Goal: Transaction & Acquisition: Purchase product/service

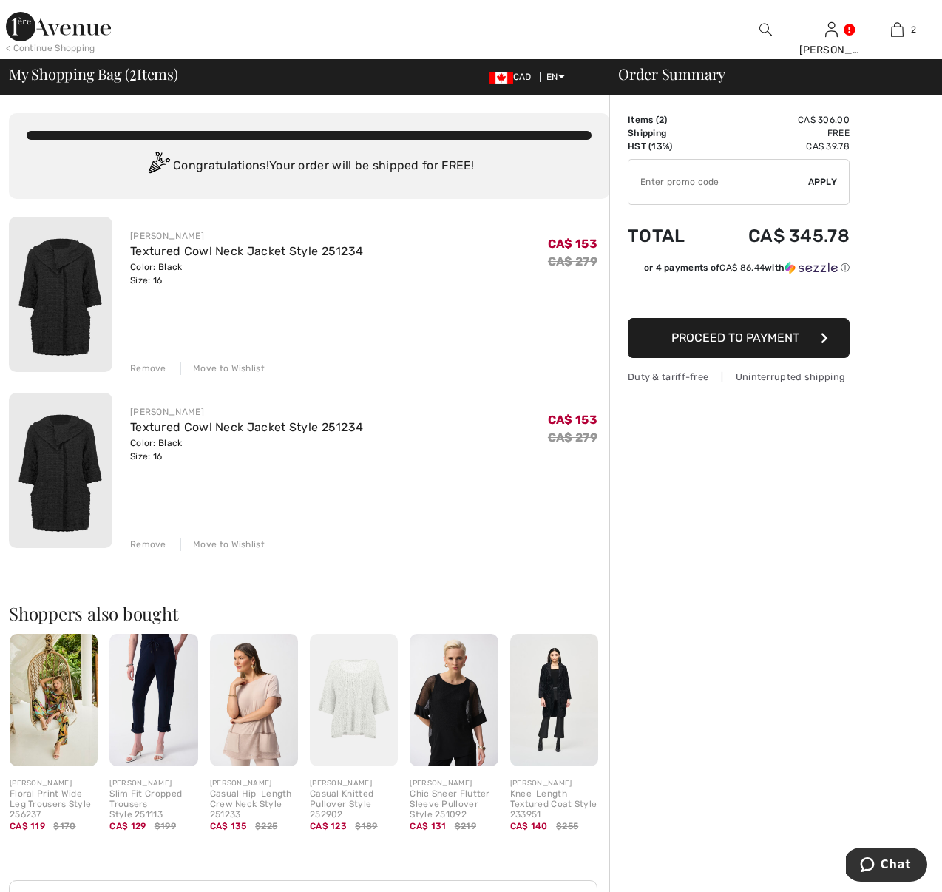
click at [49, 305] on img at bounding box center [61, 294] width 104 height 155
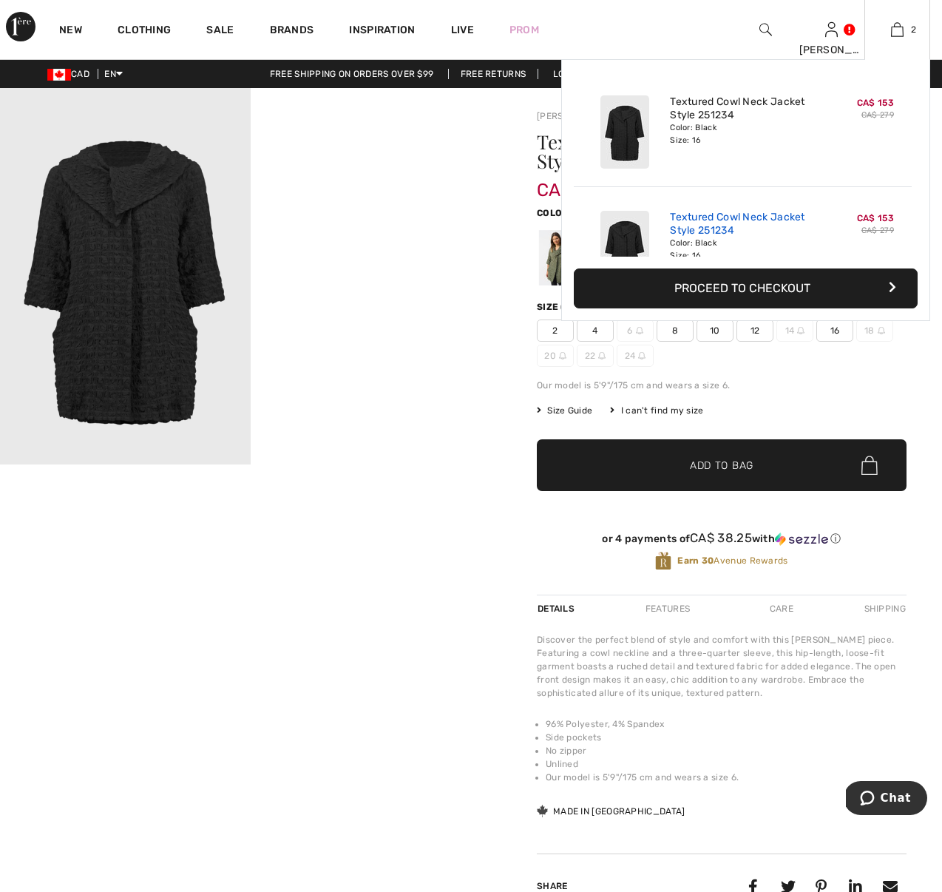
click at [717, 223] on link "Textured Cowl Neck Jacket Style 251234" at bounding box center [743, 224] width 146 height 27
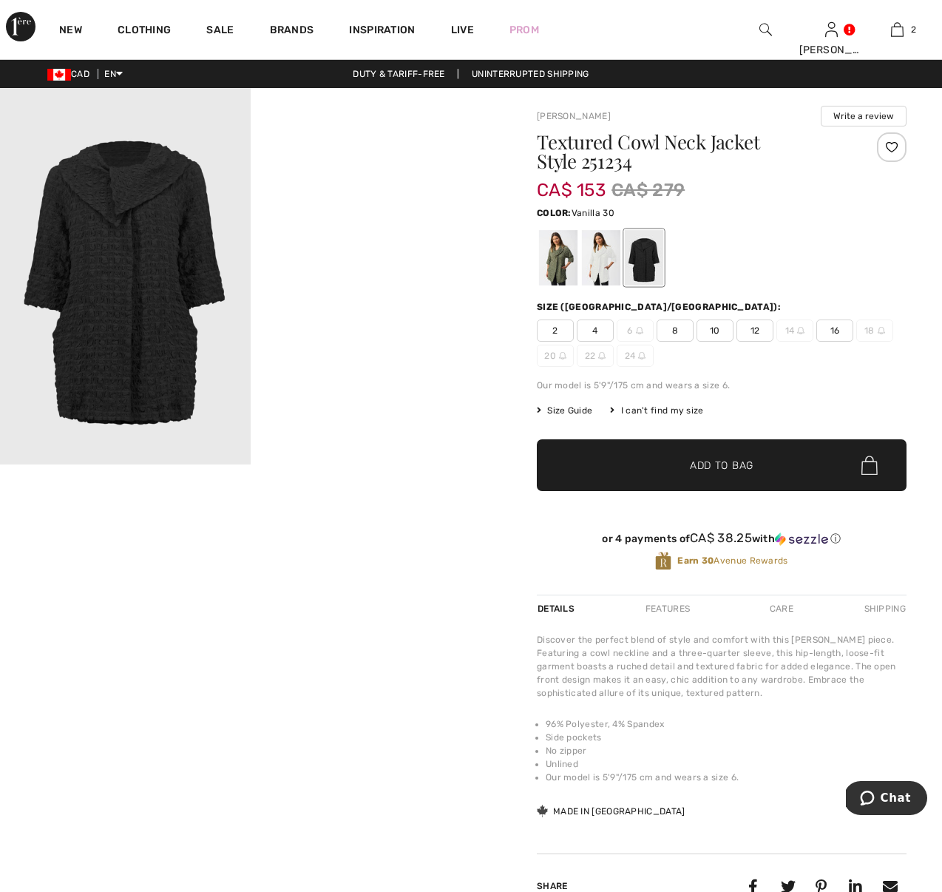
click at [600, 262] on div at bounding box center [601, 257] width 38 height 55
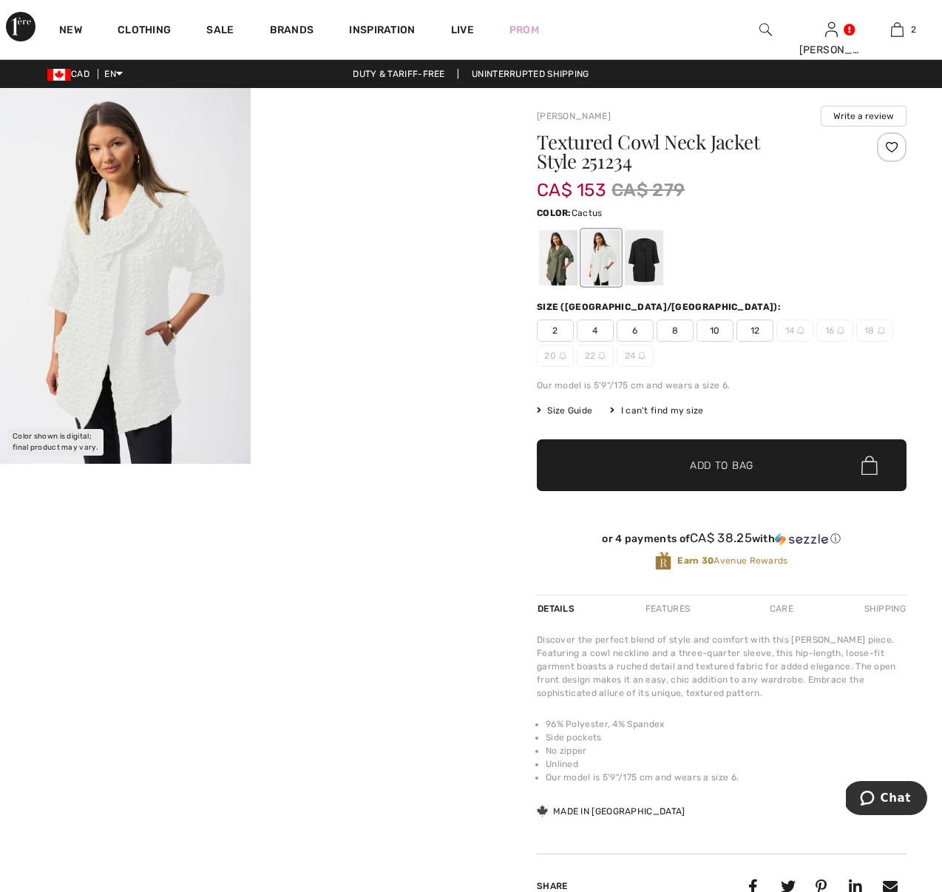
click at [561, 263] on div at bounding box center [558, 257] width 38 height 55
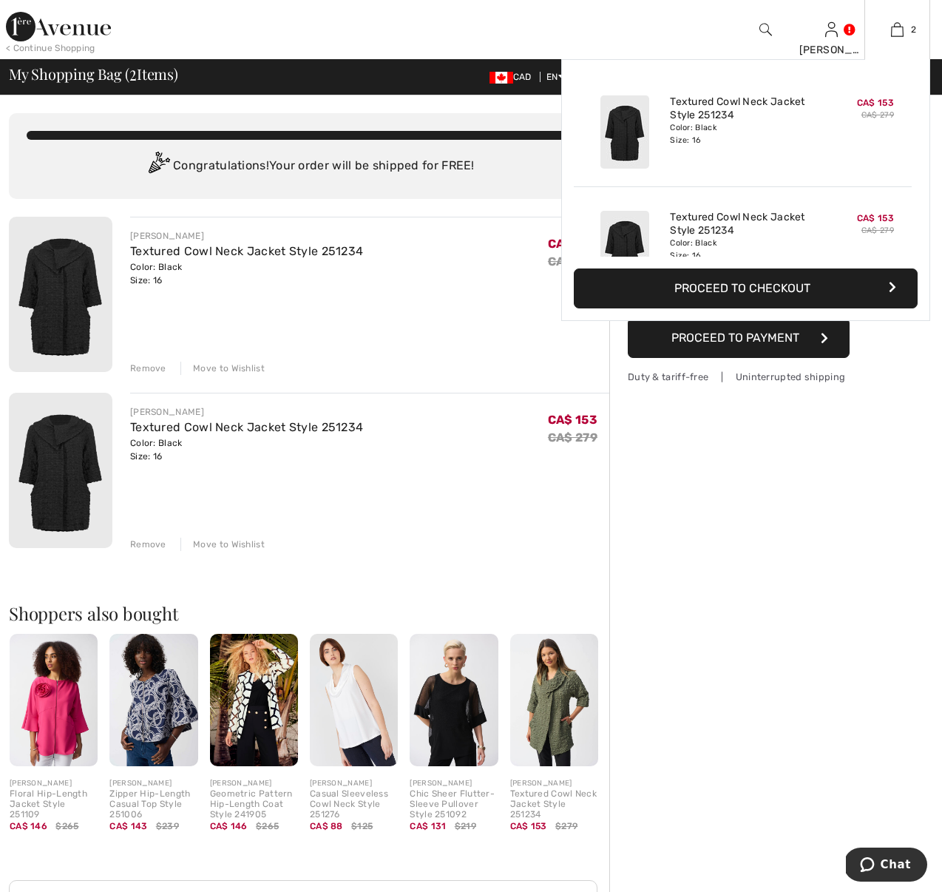
click at [807, 280] on button "Proceed to Checkout" at bounding box center [746, 288] width 344 height 40
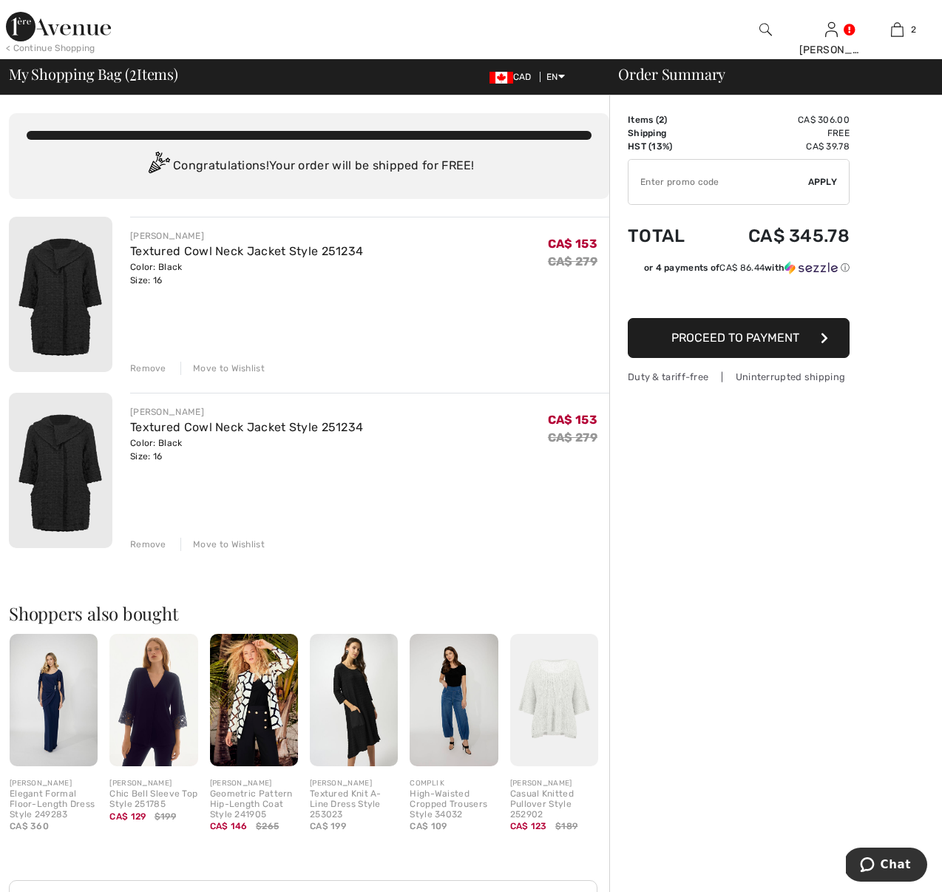
click at [149, 541] on div "Remove" at bounding box center [148, 544] width 36 height 13
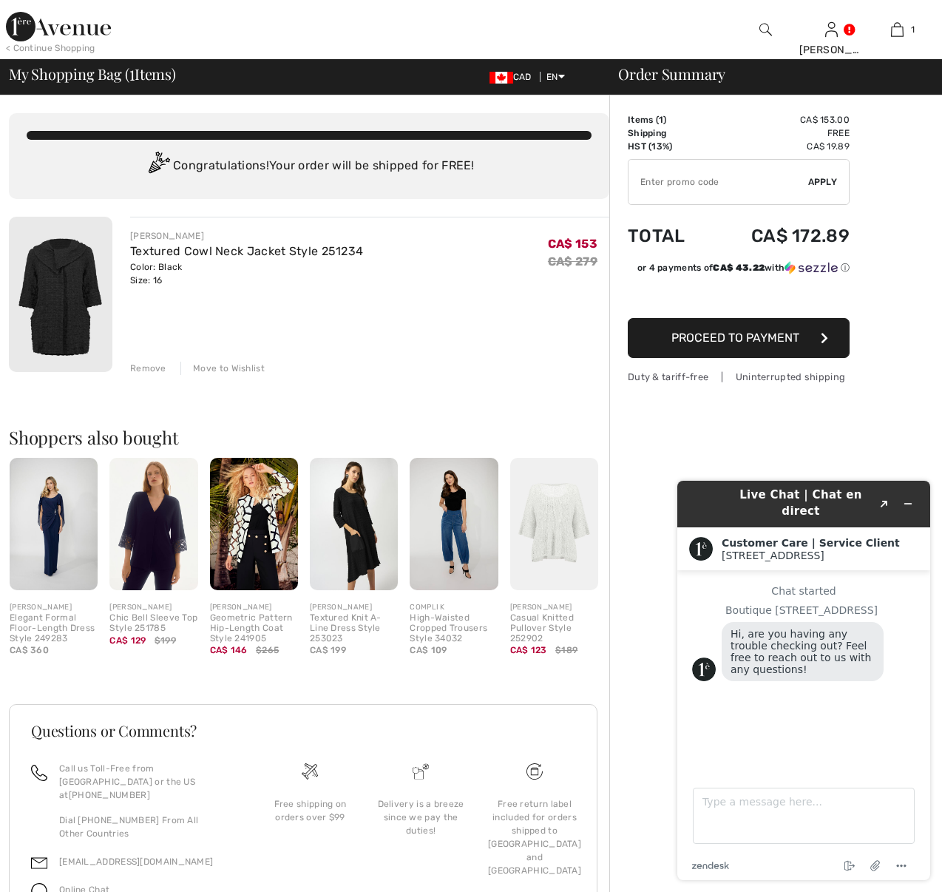
click at [748, 334] on span "Proceed to Payment" at bounding box center [736, 338] width 128 height 14
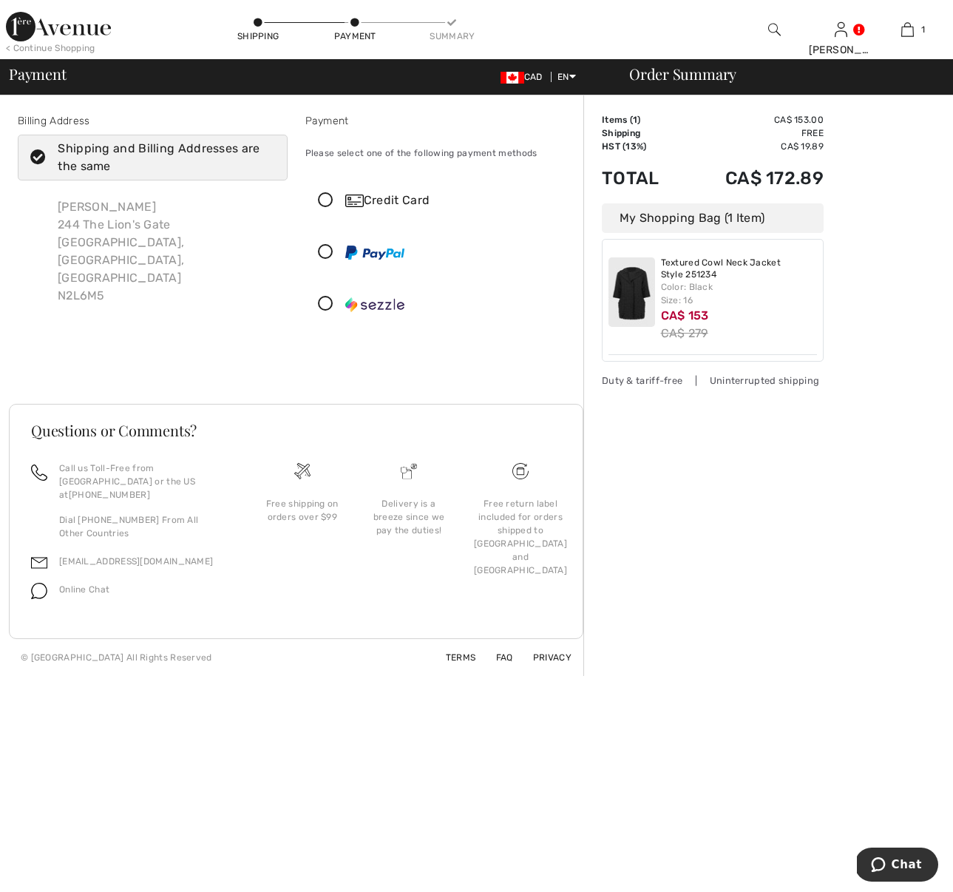
click at [323, 193] on icon at bounding box center [325, 201] width 39 height 16
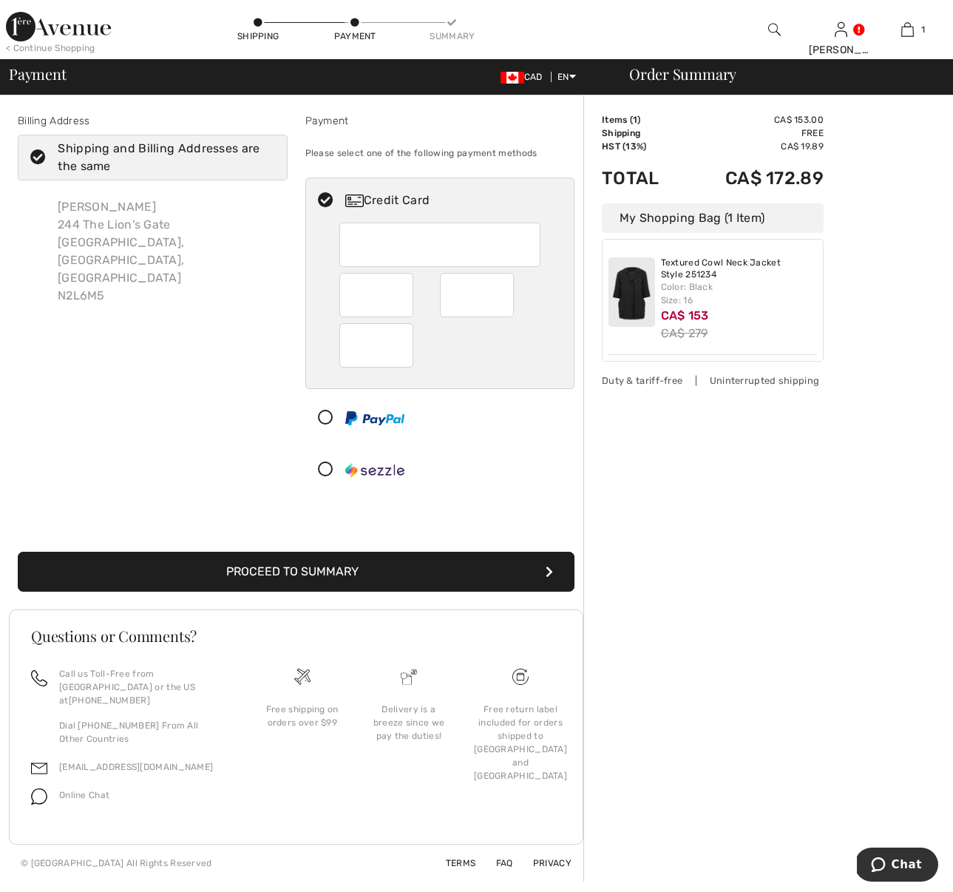
click at [774, 543] on div "Order Summary Details Items ( 1 ) CA$ 153.00 Promo code CA$ 0.00 Shipping Free …" at bounding box center [769, 488] width 370 height 786
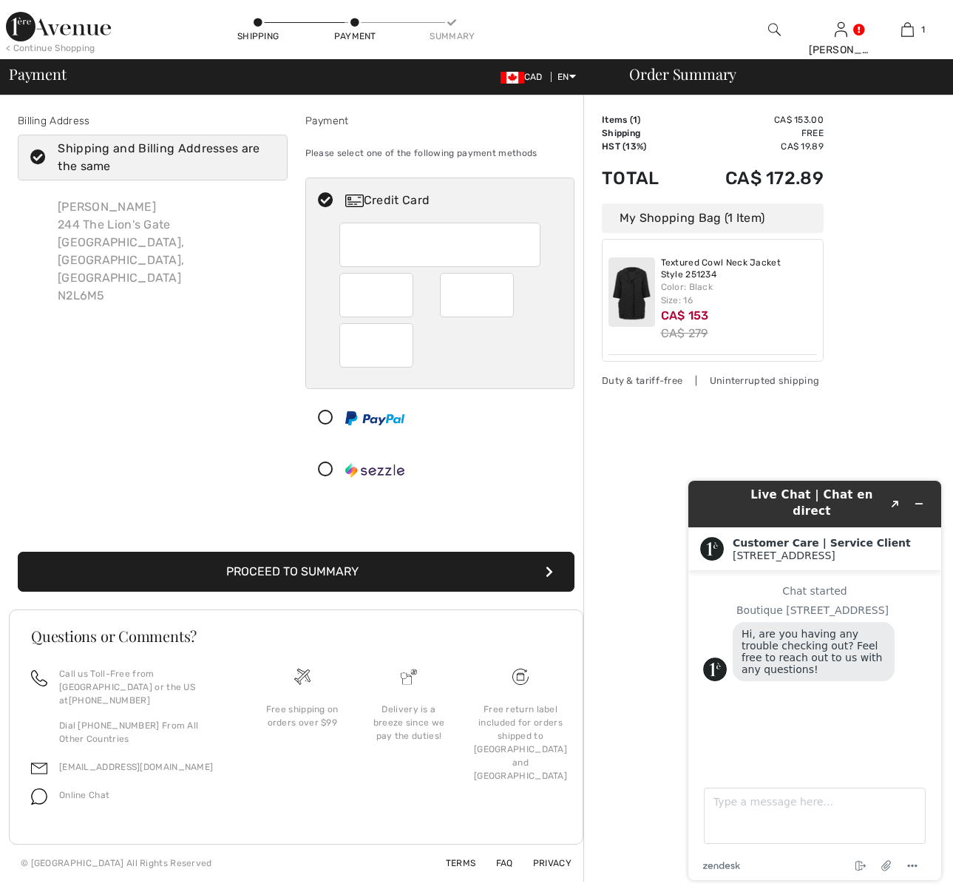
click at [312, 571] on button "Proceed to Summary" at bounding box center [296, 572] width 557 height 40
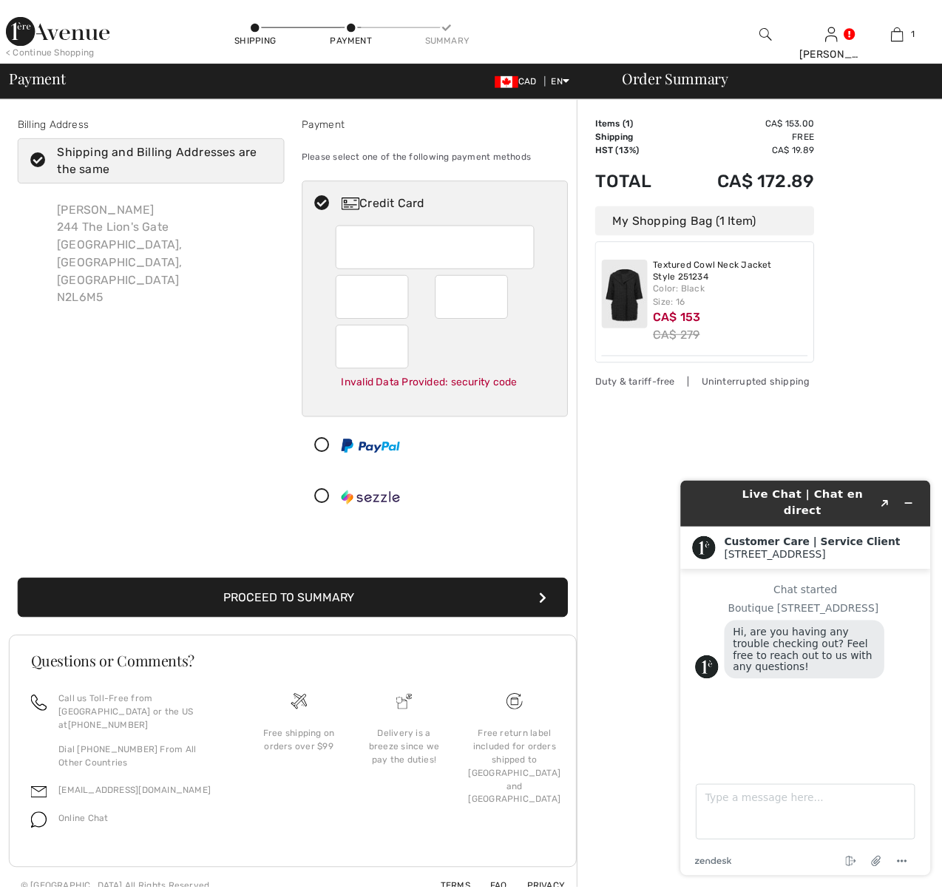
scroll to position [4, 0]
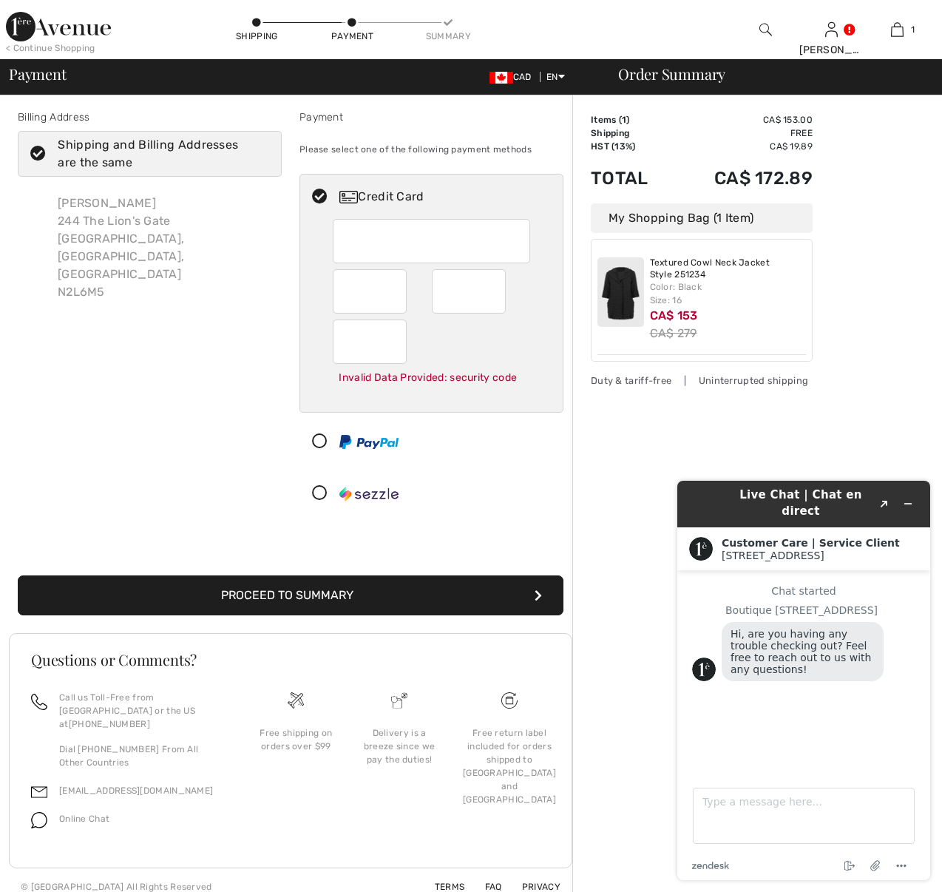
click at [397, 598] on button "Proceed to Summary" at bounding box center [291, 595] width 546 height 40
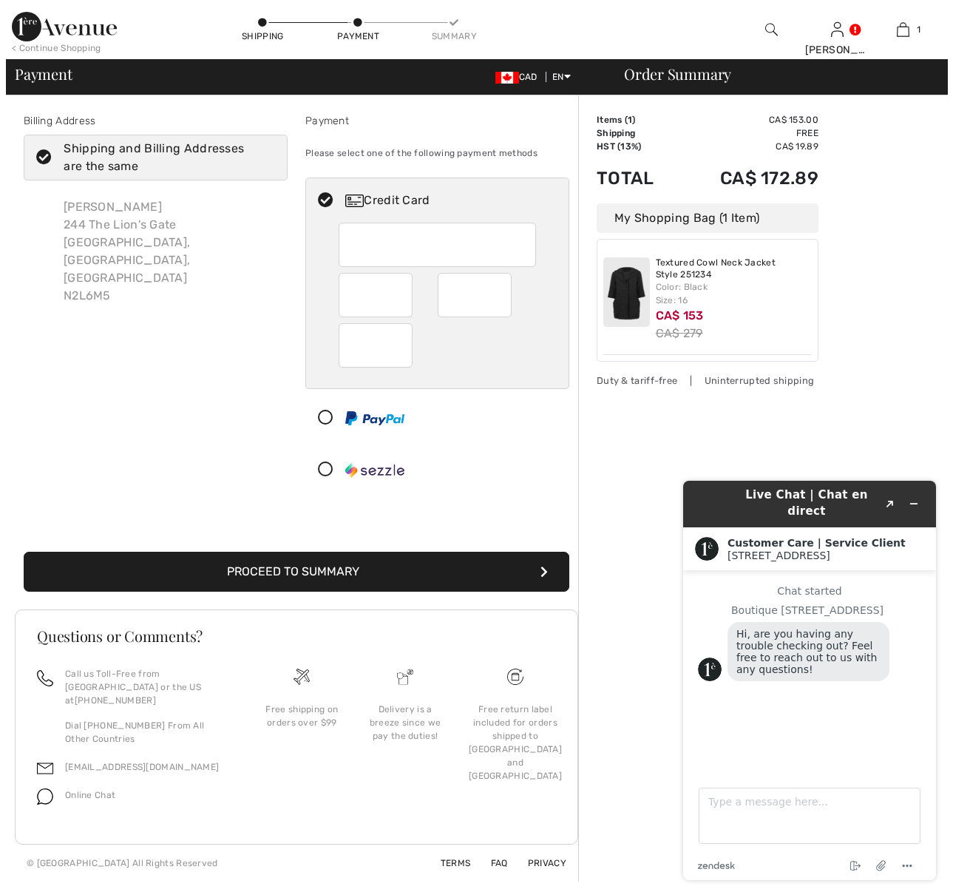
scroll to position [0, 0]
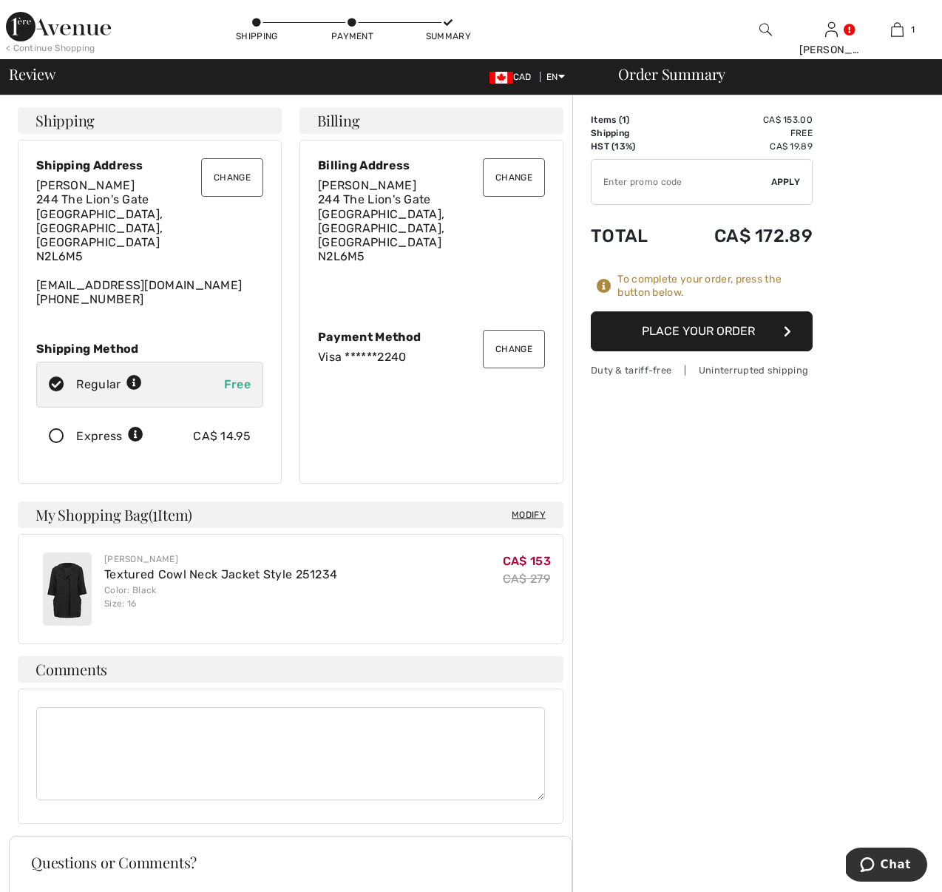
click at [724, 333] on button "Place Your Order" at bounding box center [702, 331] width 222 height 40
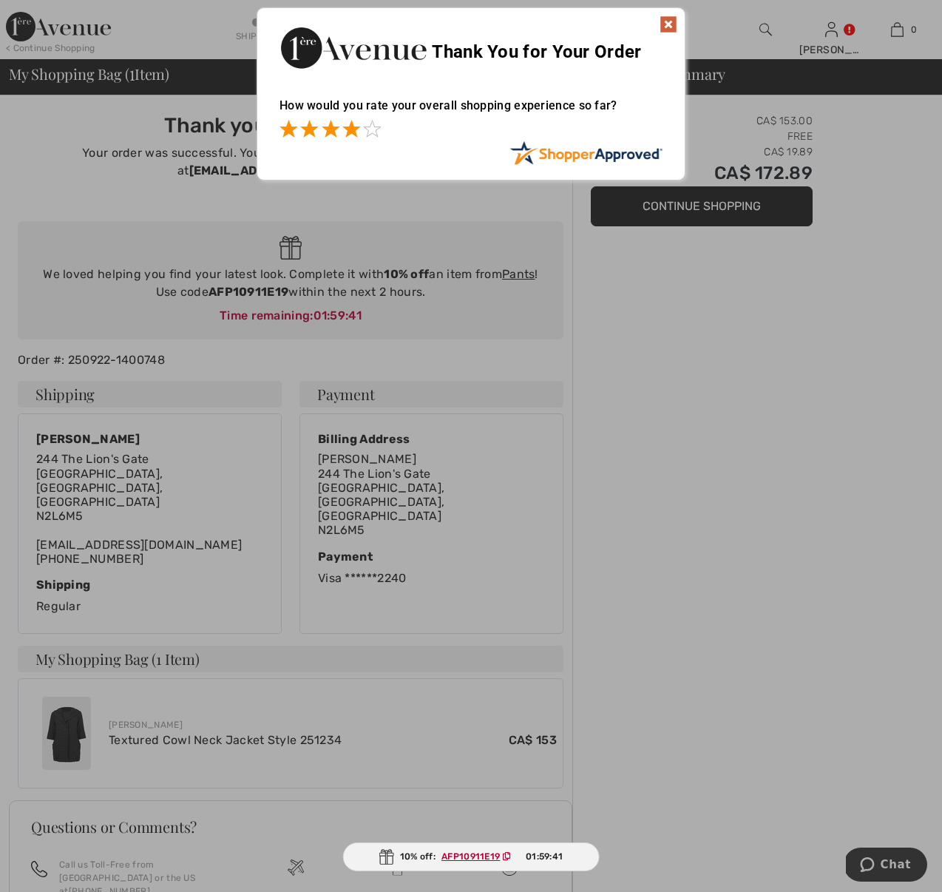
click at [352, 124] on span at bounding box center [351, 129] width 18 height 18
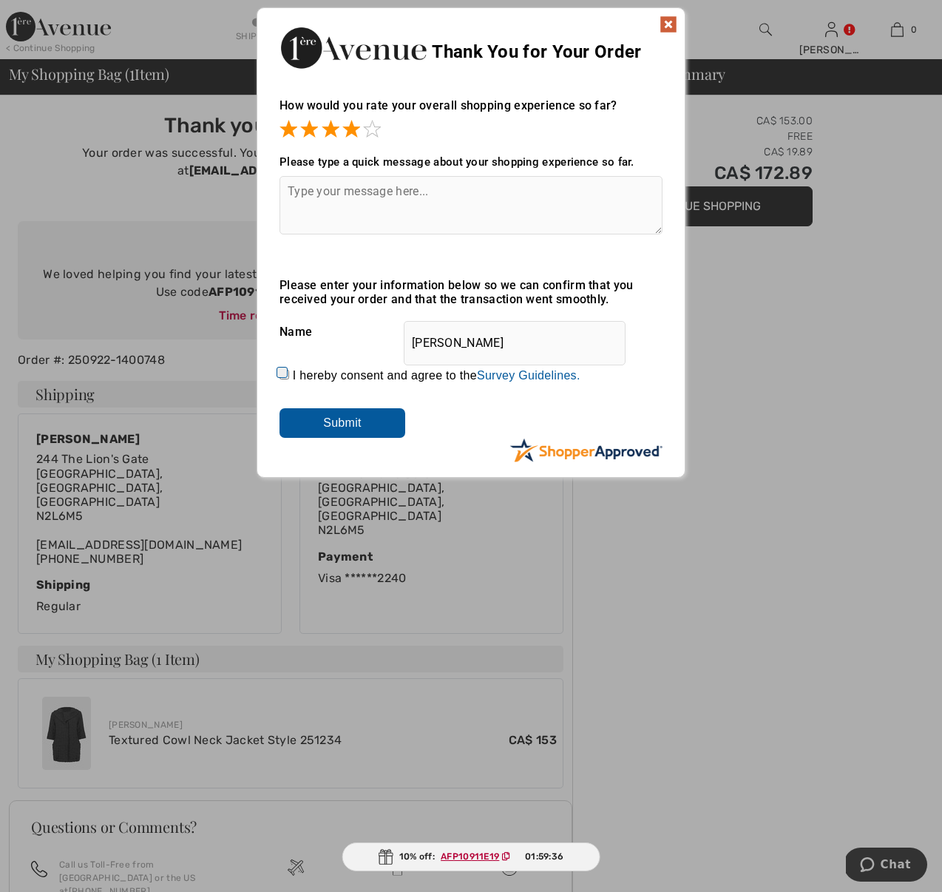
click at [302, 191] on textarea at bounding box center [471, 205] width 383 height 58
click at [350, 420] on input "Submit" at bounding box center [343, 423] width 126 height 30
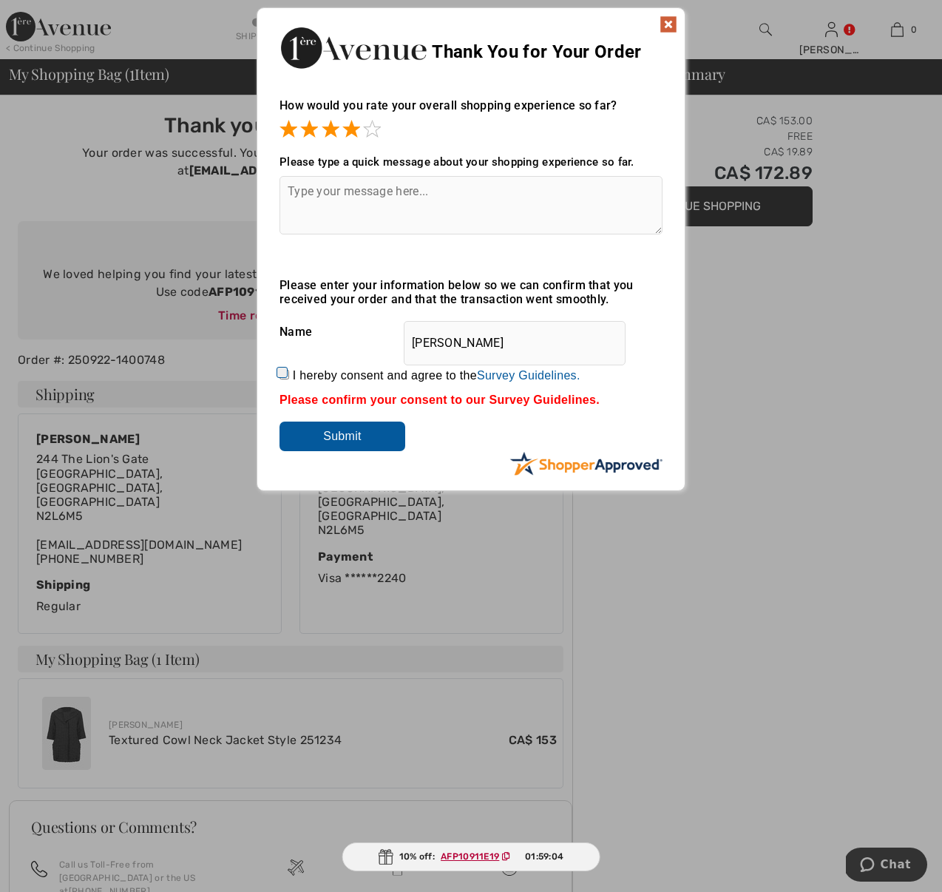
click at [284, 374] on input "I hereby consent and agree to the By submitting a review, you grant permission …" at bounding box center [285, 375] width 10 height 10
checkbox input "true"
click at [340, 434] on input "Submit" at bounding box center [343, 437] width 126 height 30
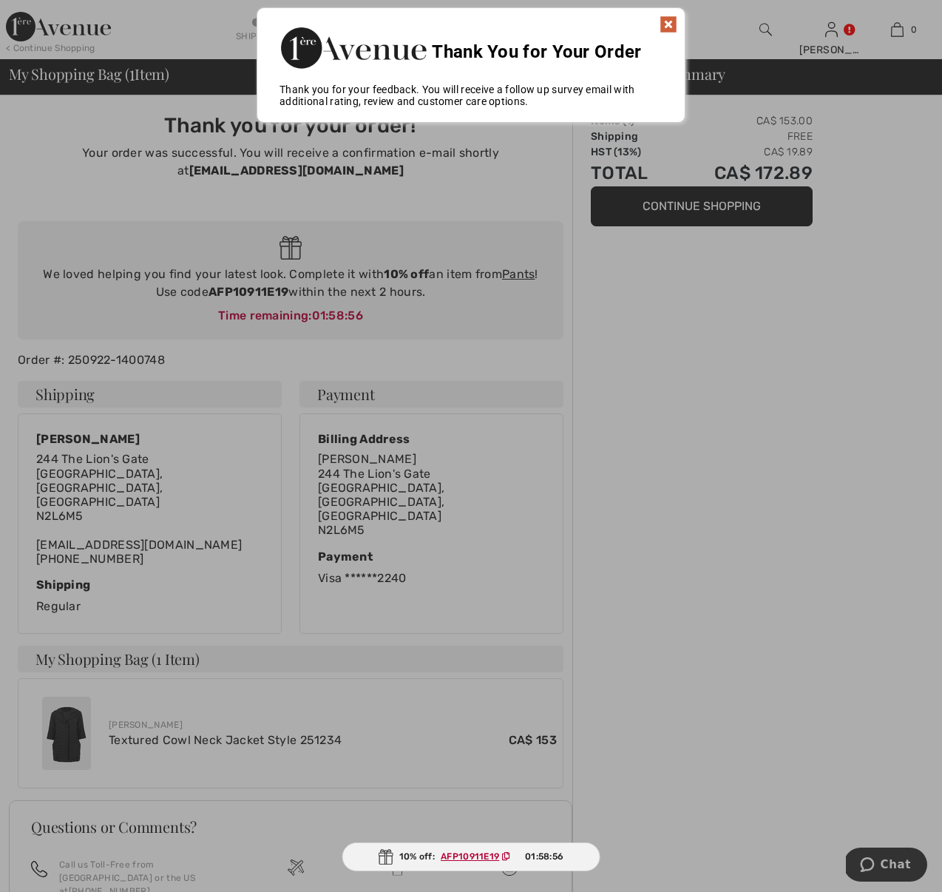
click at [669, 19] on img at bounding box center [669, 25] width 18 height 18
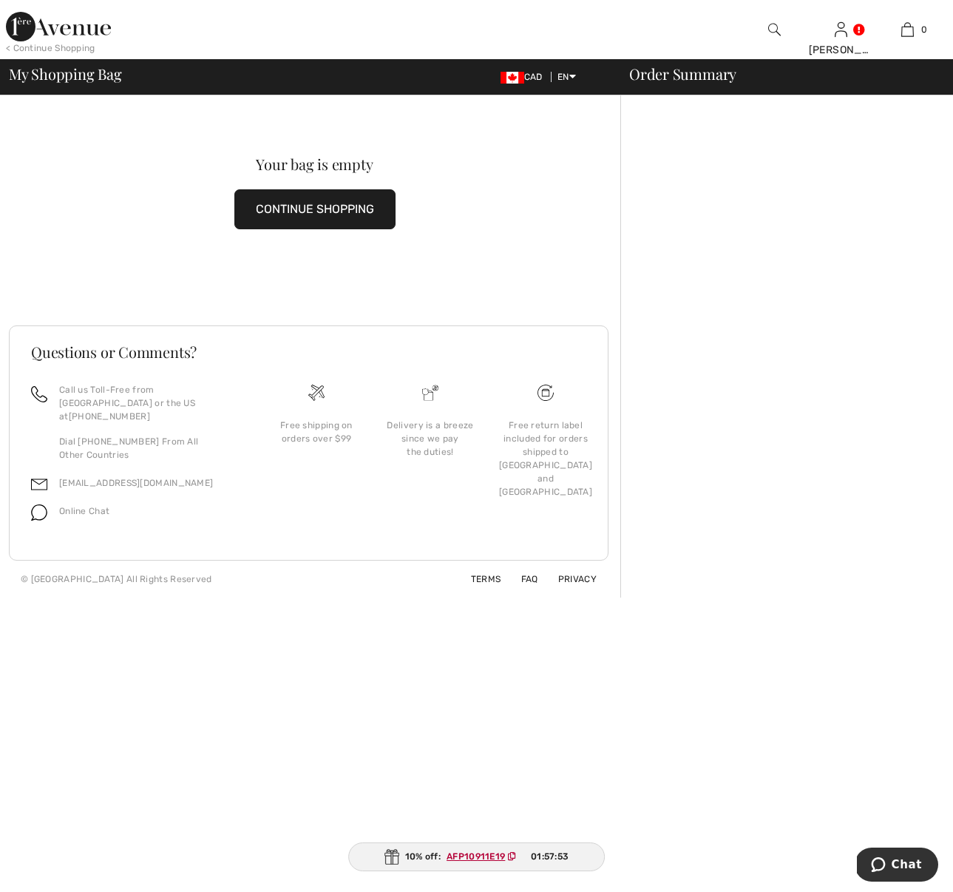
click at [270, 214] on button "CONTINUE SHOPPING" at bounding box center [314, 209] width 161 height 40
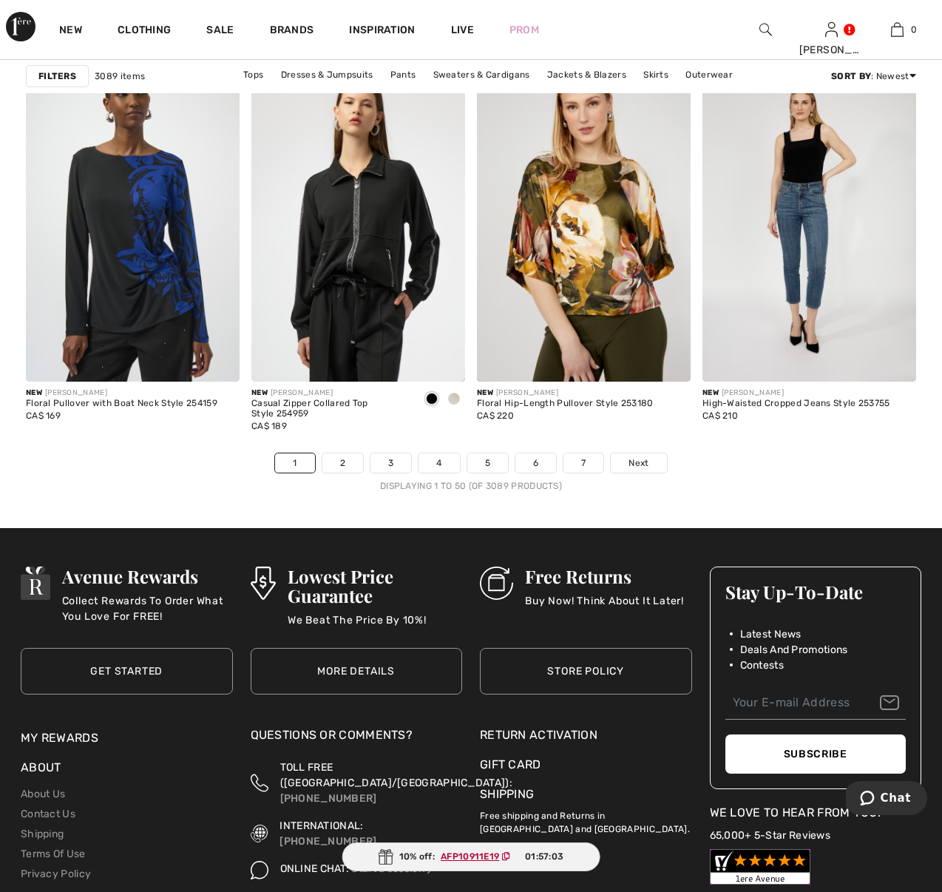
scroll to position [5847, 0]
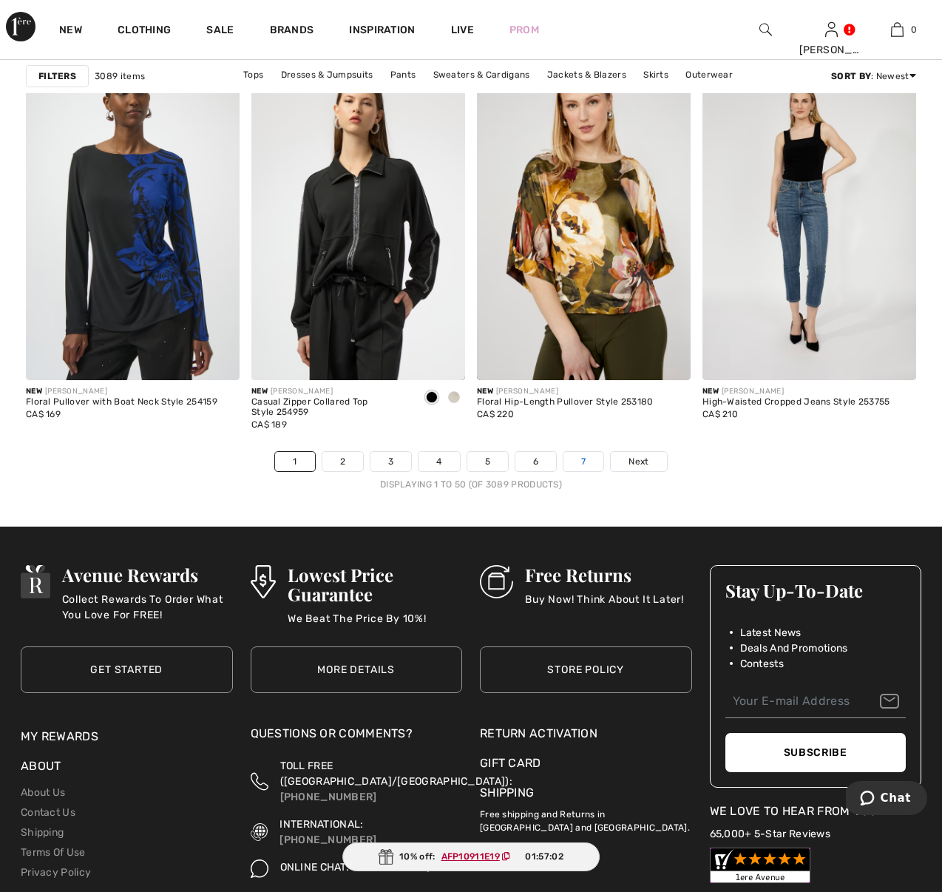
click at [581, 459] on link "7" at bounding box center [584, 461] width 40 height 19
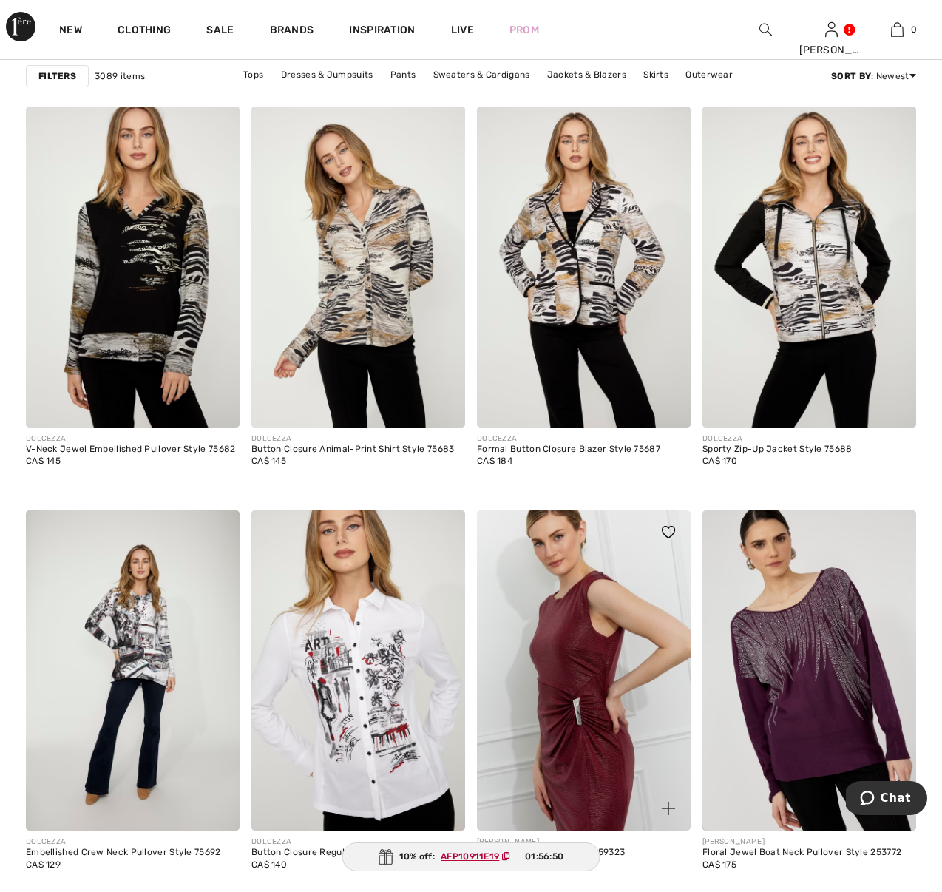
scroll to position [860, 0]
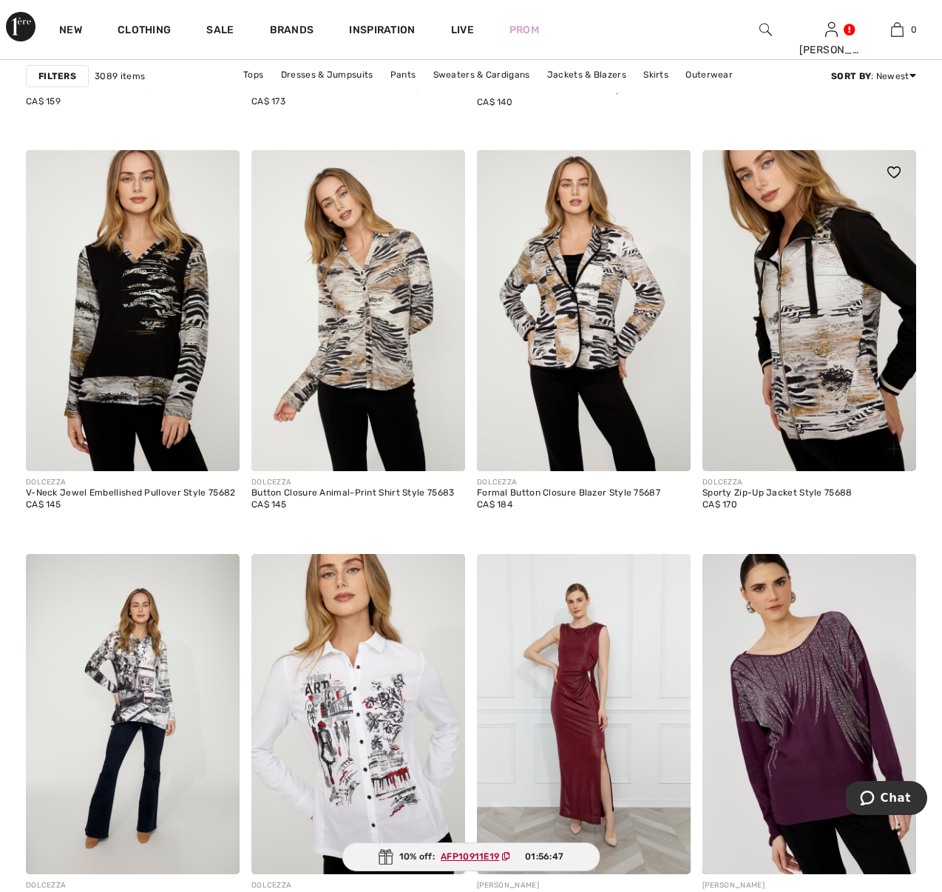
click at [834, 413] on img at bounding box center [810, 310] width 214 height 321
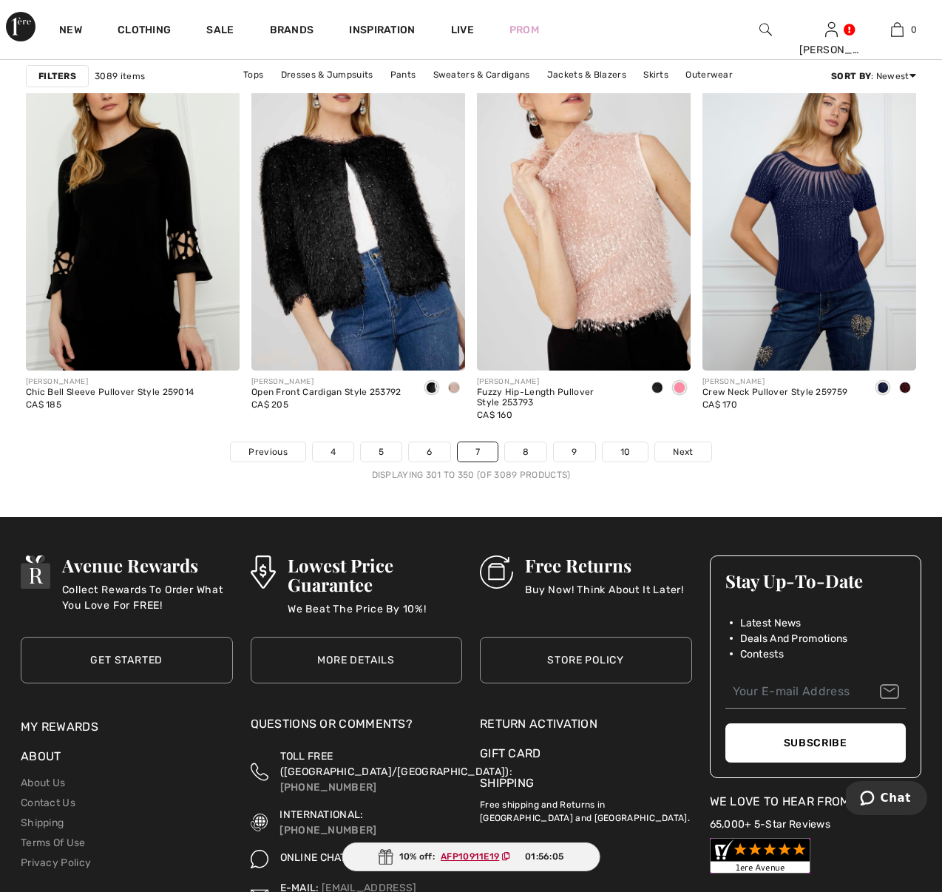
scroll to position [5963, 0]
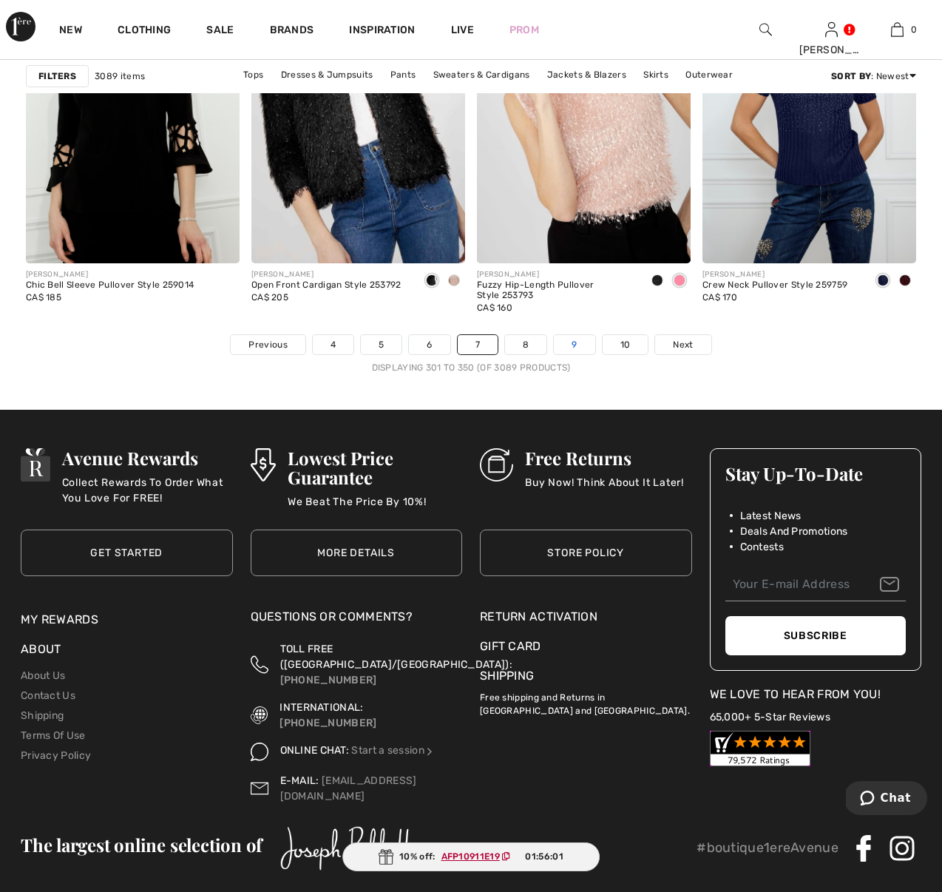
click at [571, 339] on link "9" at bounding box center [574, 344] width 41 height 19
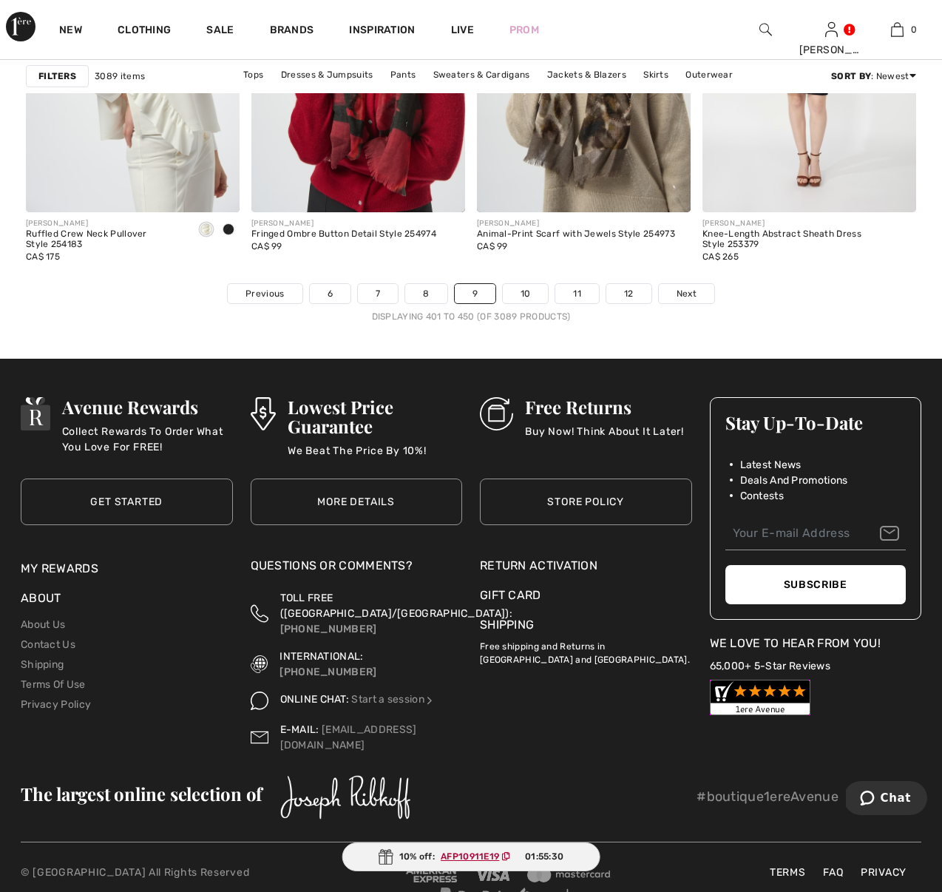
scroll to position [6016, 0]
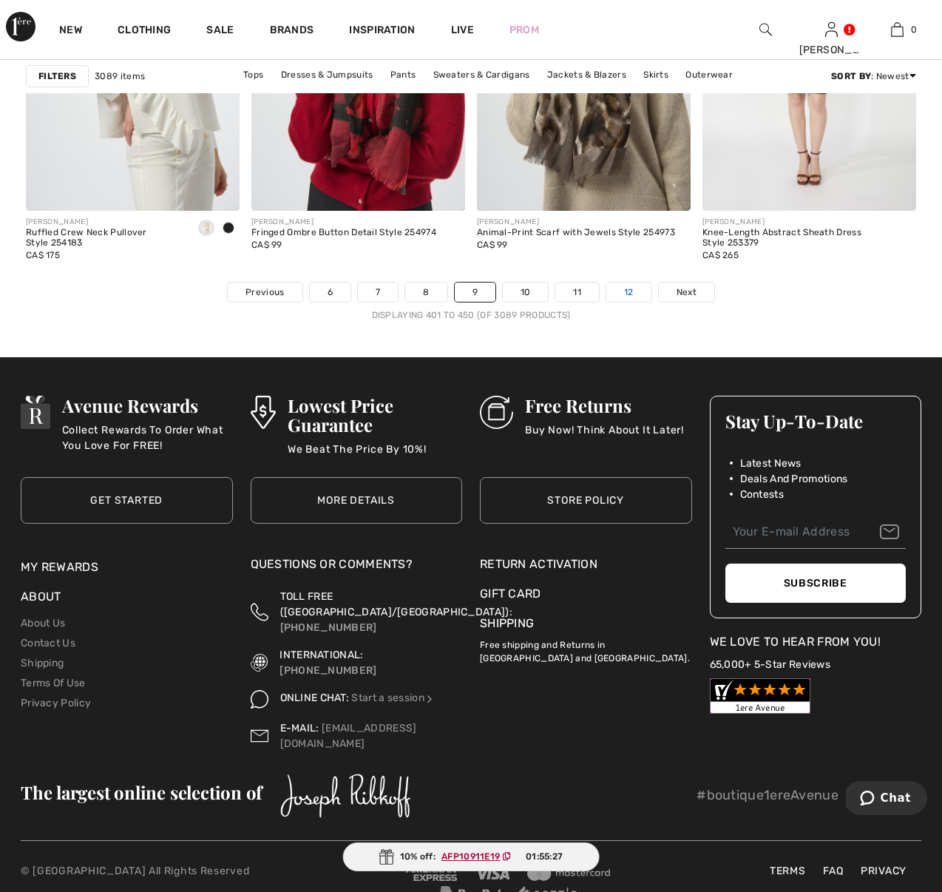
click at [633, 288] on link "12" at bounding box center [628, 292] width 45 height 19
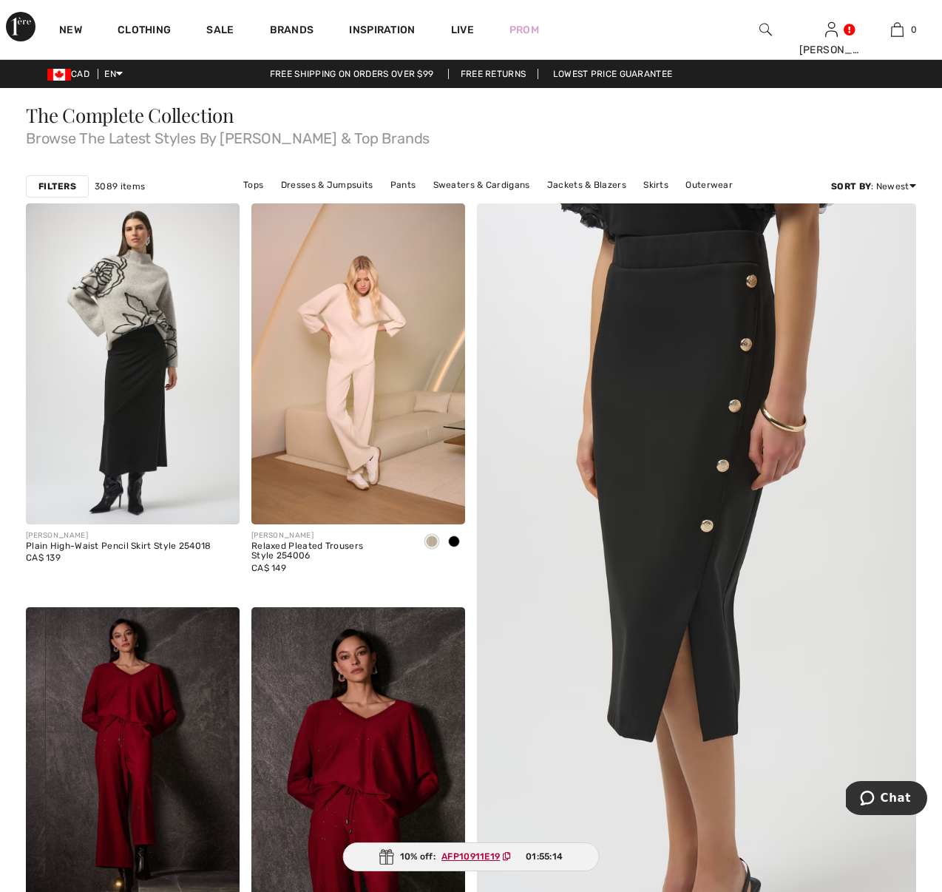
scroll to position [1, 0]
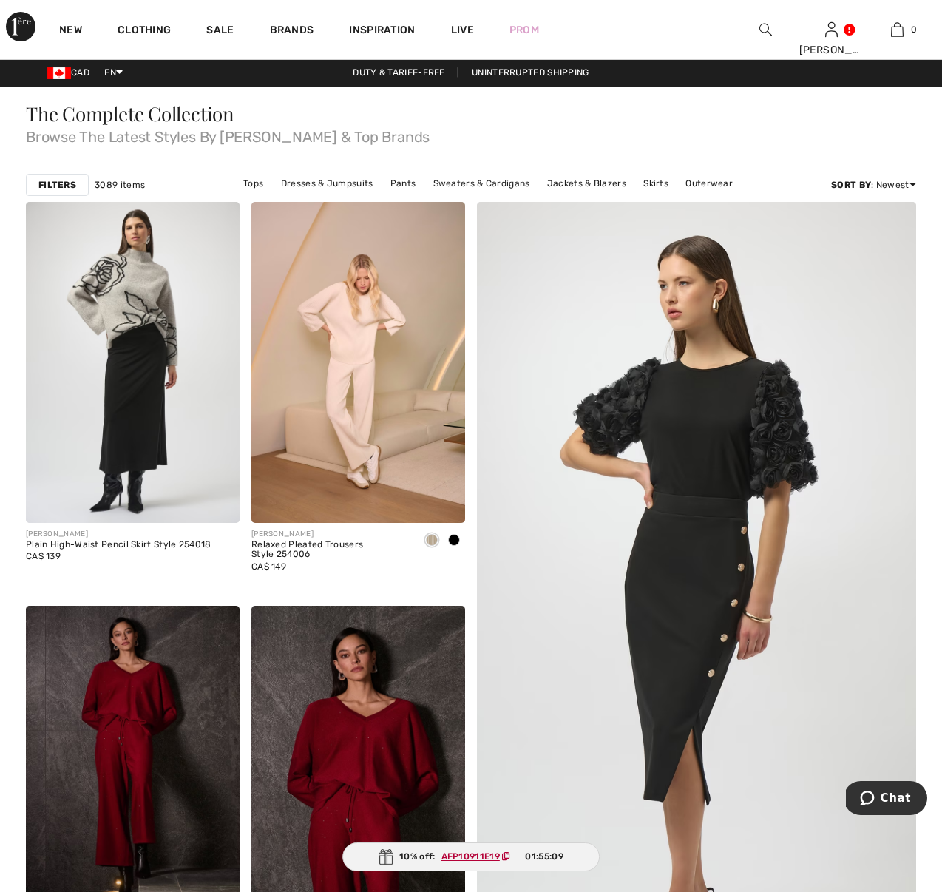
click at [67, 178] on strong "Filters" at bounding box center [57, 184] width 38 height 13
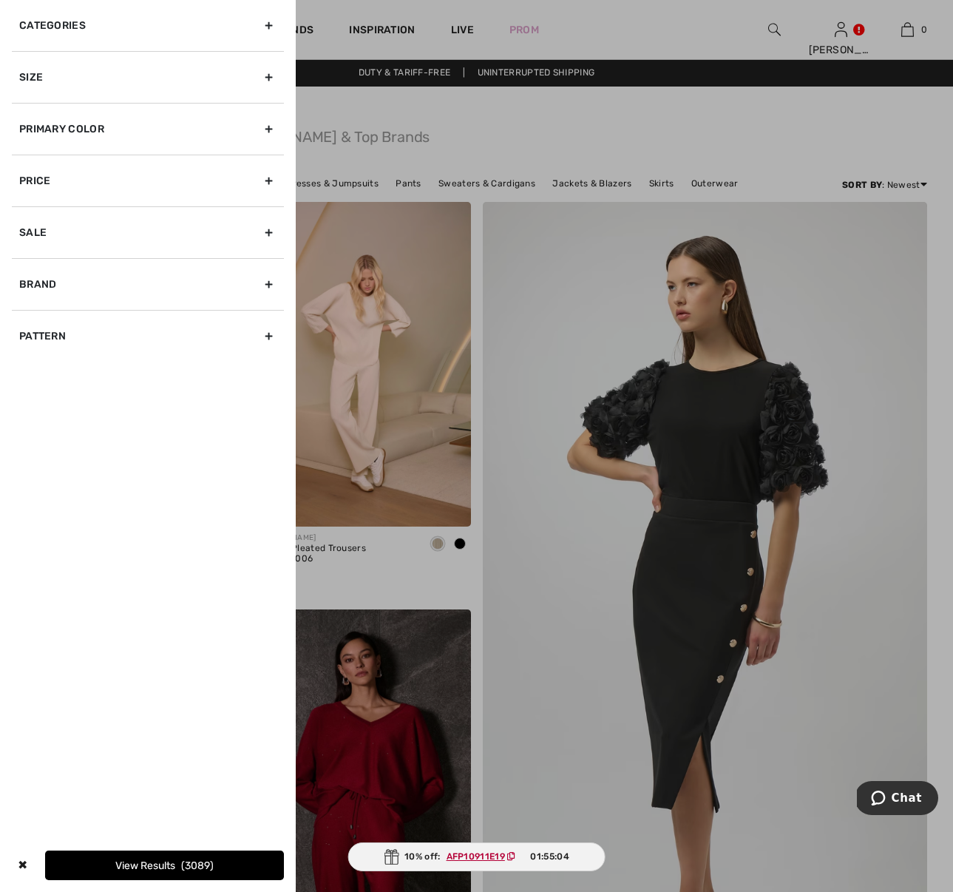
click at [510, 112] on div at bounding box center [476, 446] width 953 height 892
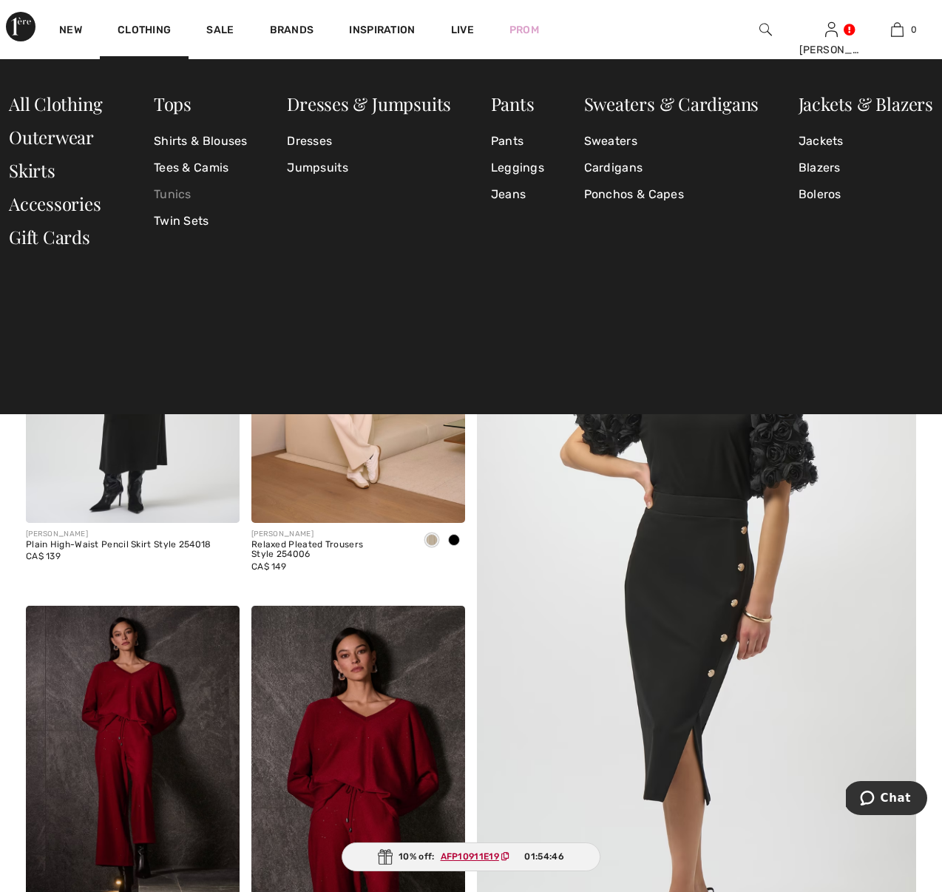
click at [175, 191] on link "Tunics" at bounding box center [201, 194] width 94 height 27
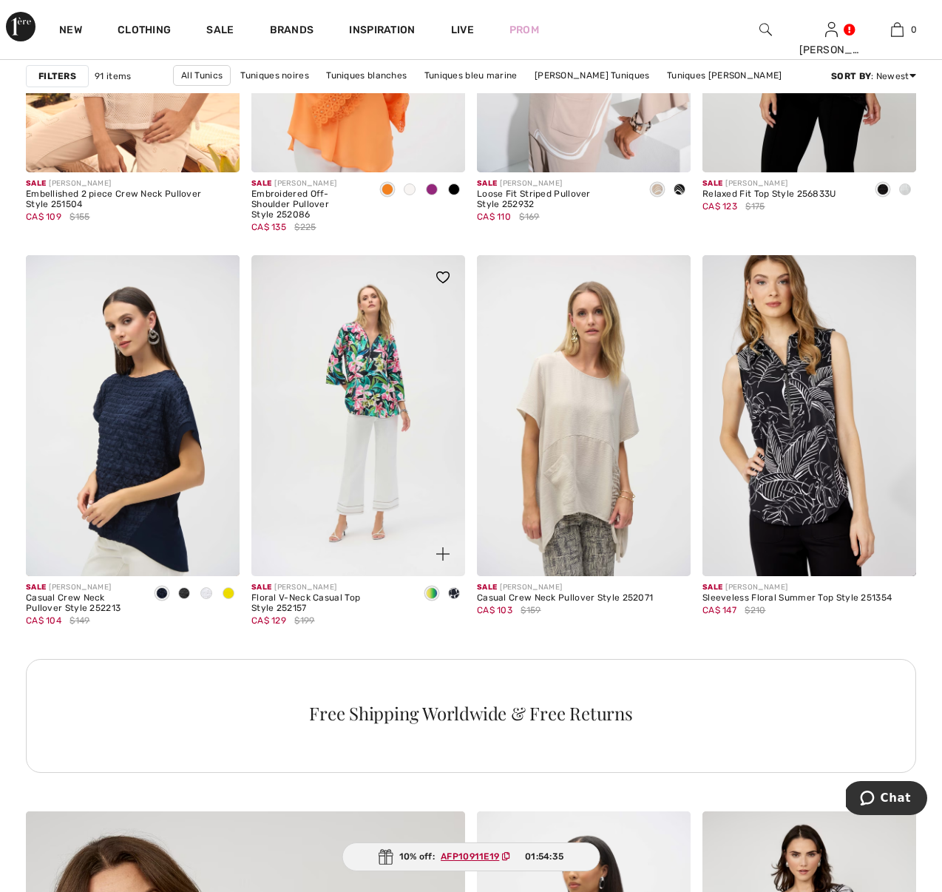
scroll to position [2538, 0]
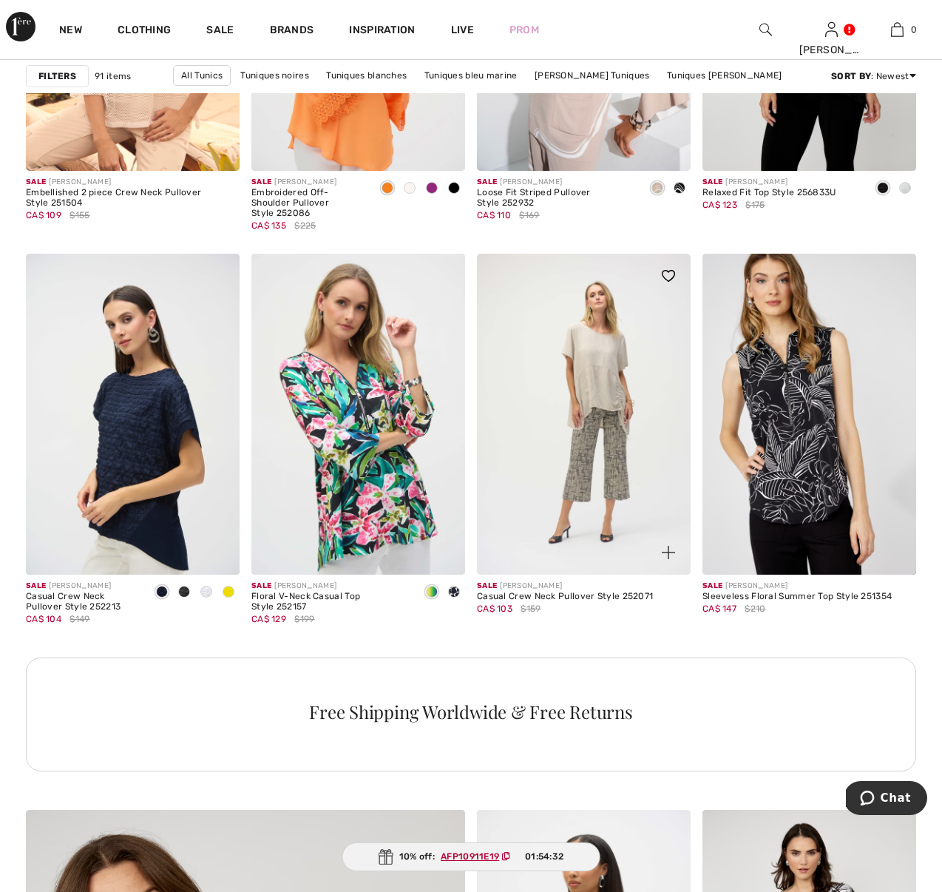
click at [602, 439] on img at bounding box center [584, 414] width 214 height 321
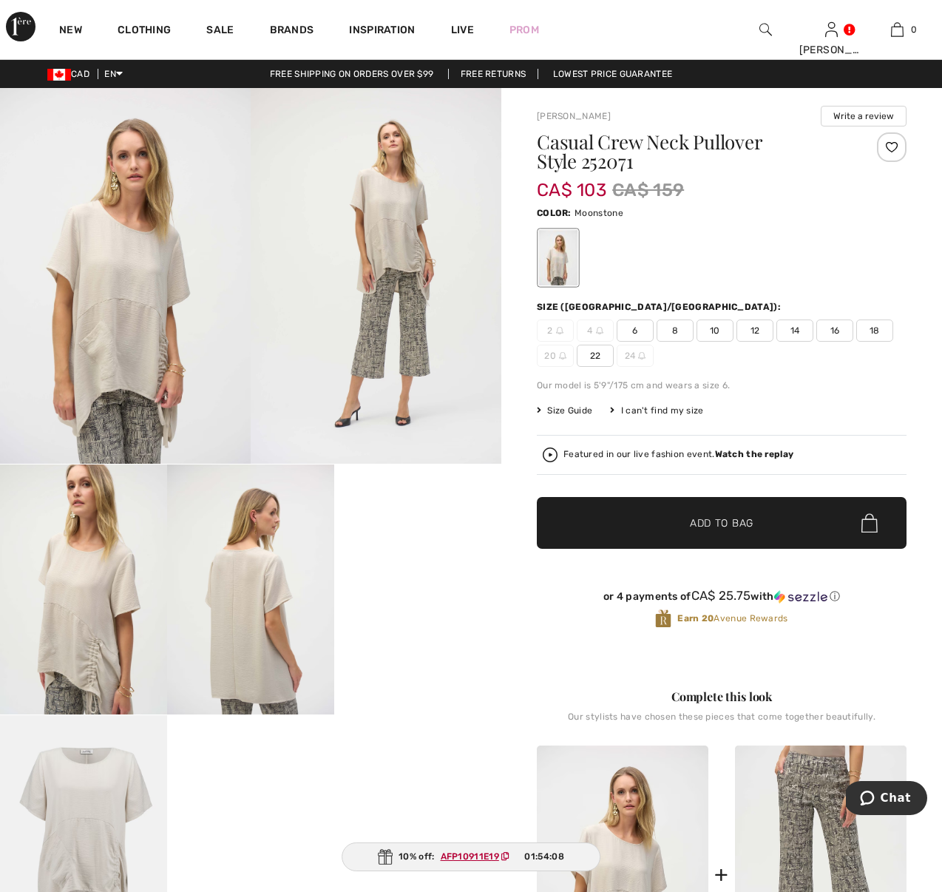
click at [450, 548] on video "Your browser does not support the video tag." at bounding box center [417, 506] width 167 height 84
